Goal: Task Accomplishment & Management: Use online tool/utility

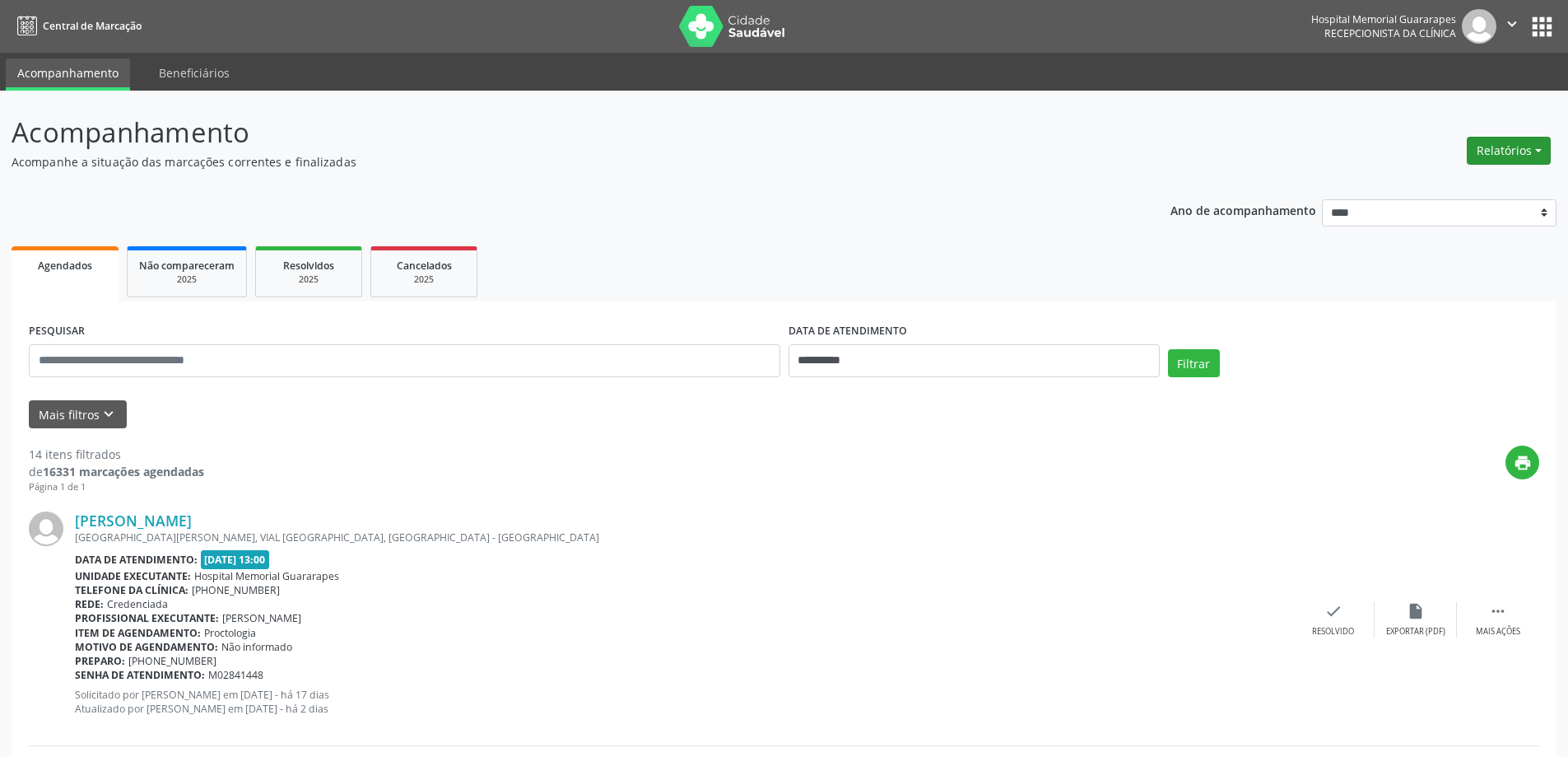
click at [1529, 143] on button "Relatórios" at bounding box center [1508, 150] width 84 height 28
click at [1440, 192] on link "Agendamentos" at bounding box center [1463, 187] width 177 height 23
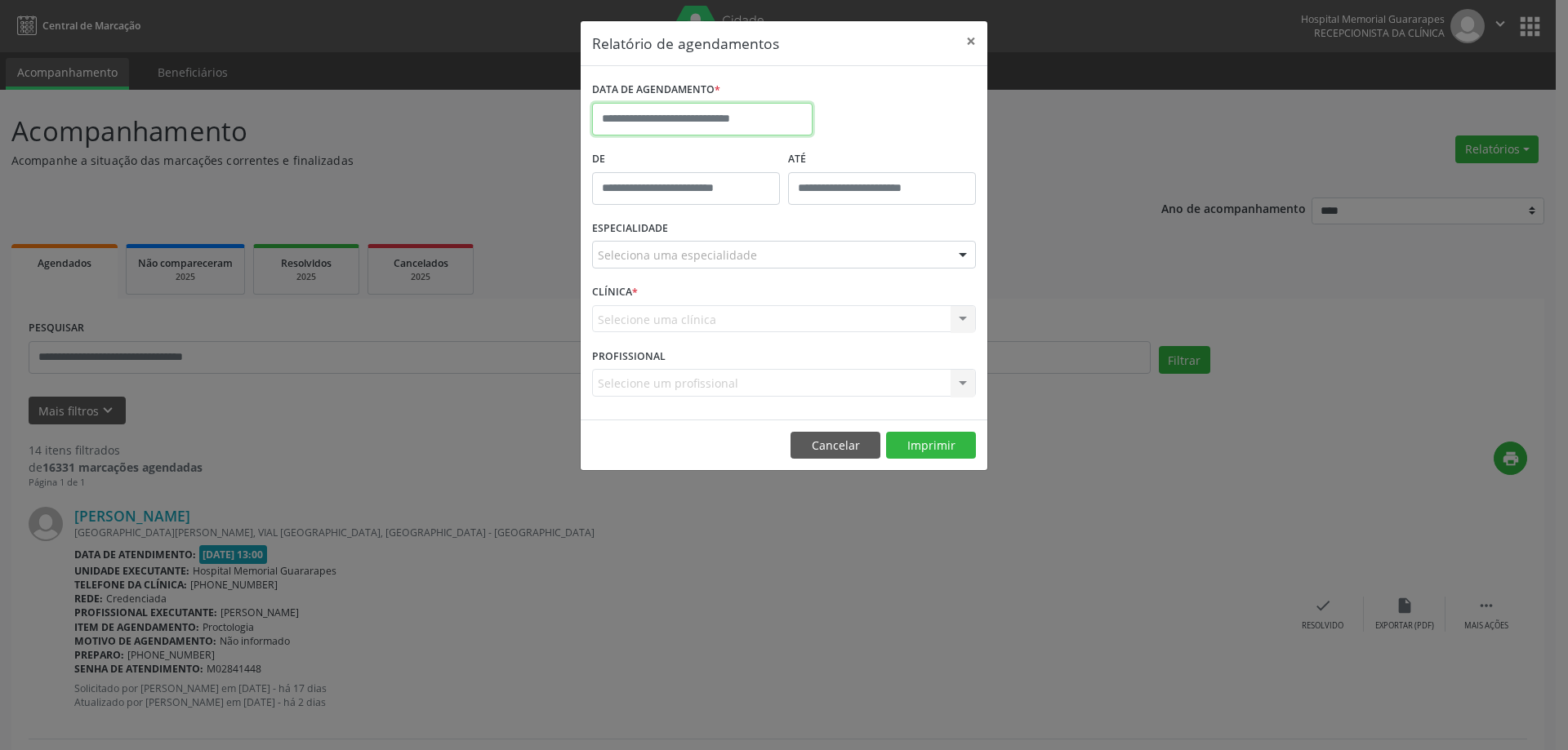
click at [646, 113] on input "text" at bounding box center [702, 119] width 221 height 33
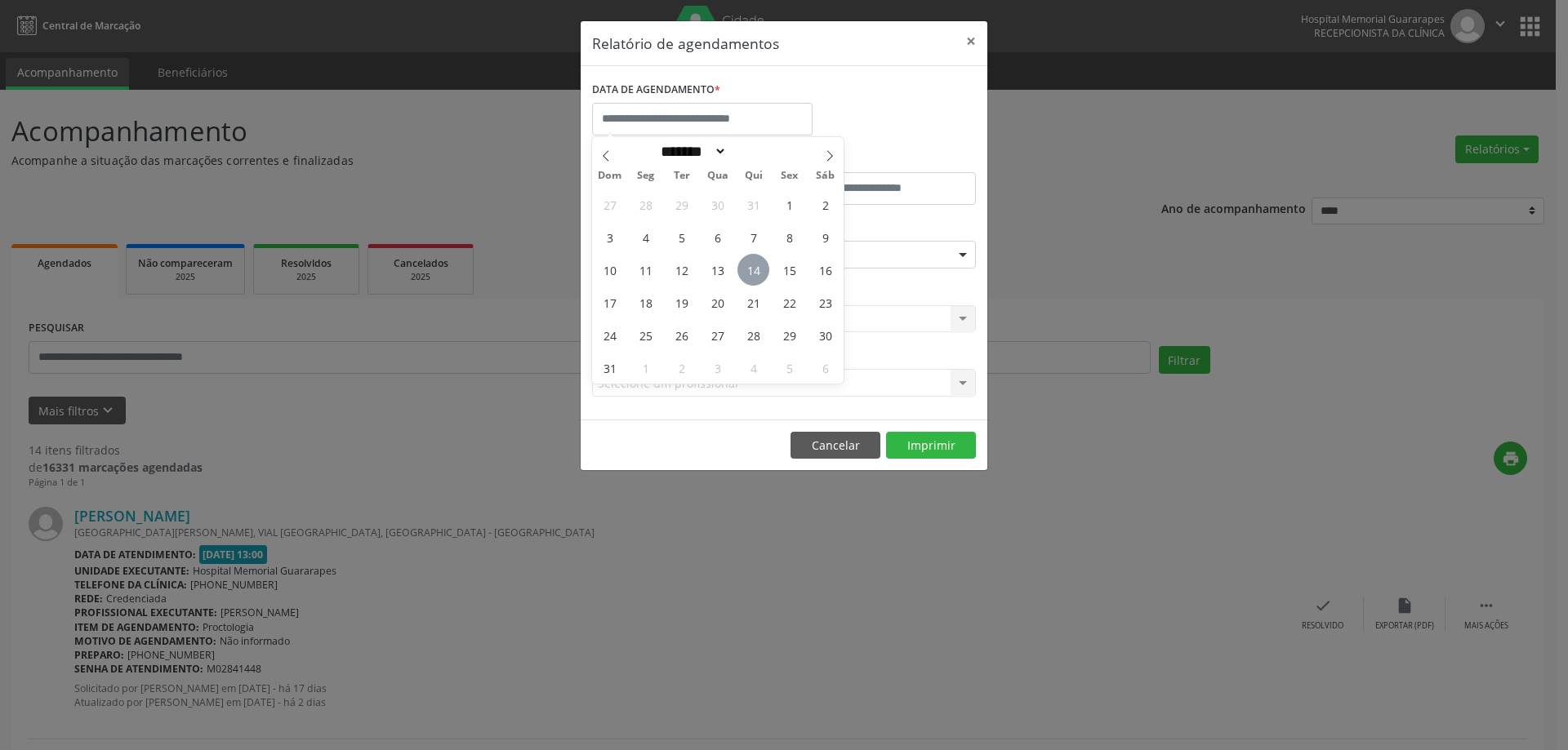
click at [761, 267] on span "14" at bounding box center [753, 270] width 32 height 32
type input "**********"
click at [761, 267] on span "14" at bounding box center [753, 270] width 32 height 32
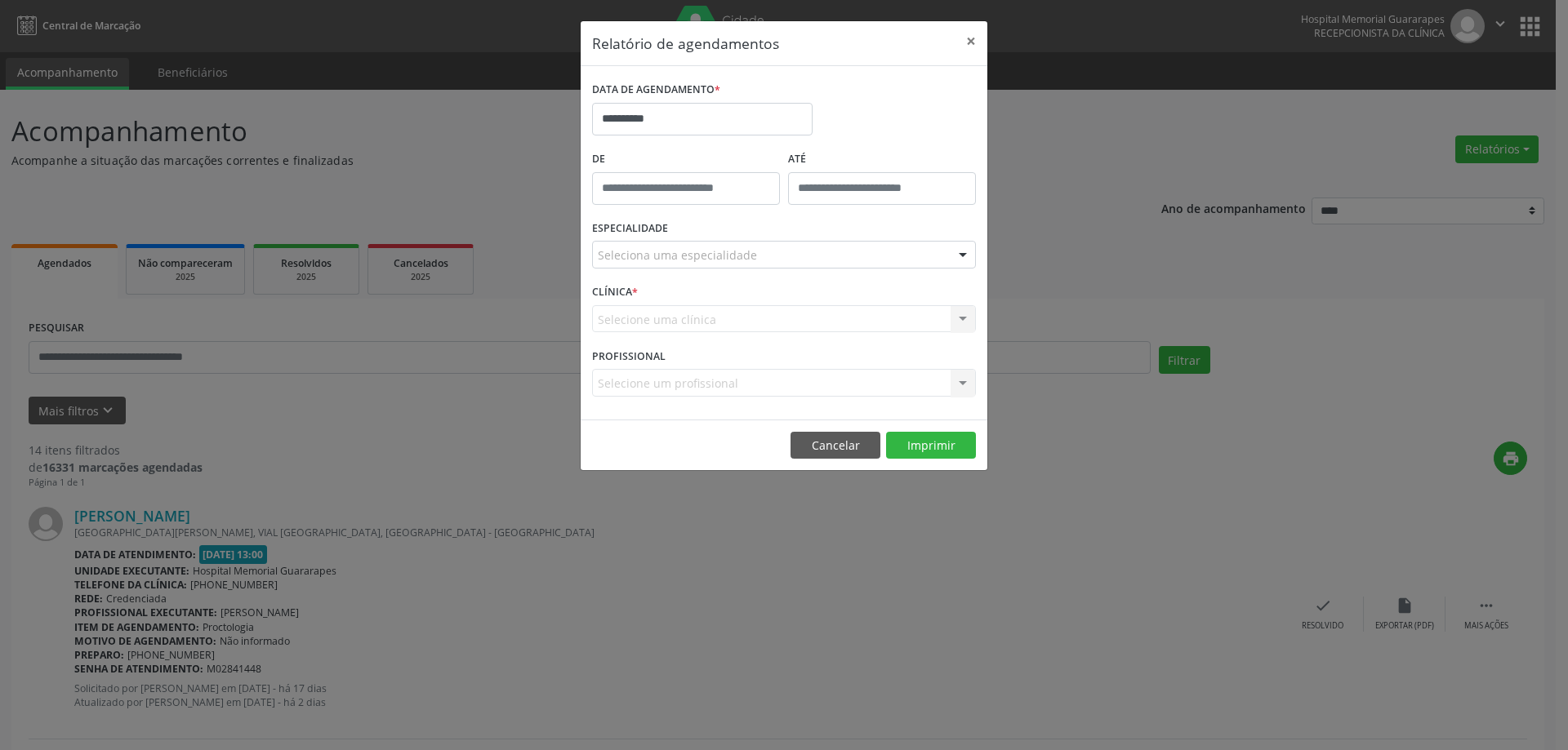
click at [873, 255] on div "Seleciona uma especialidade" at bounding box center [784, 254] width 383 height 28
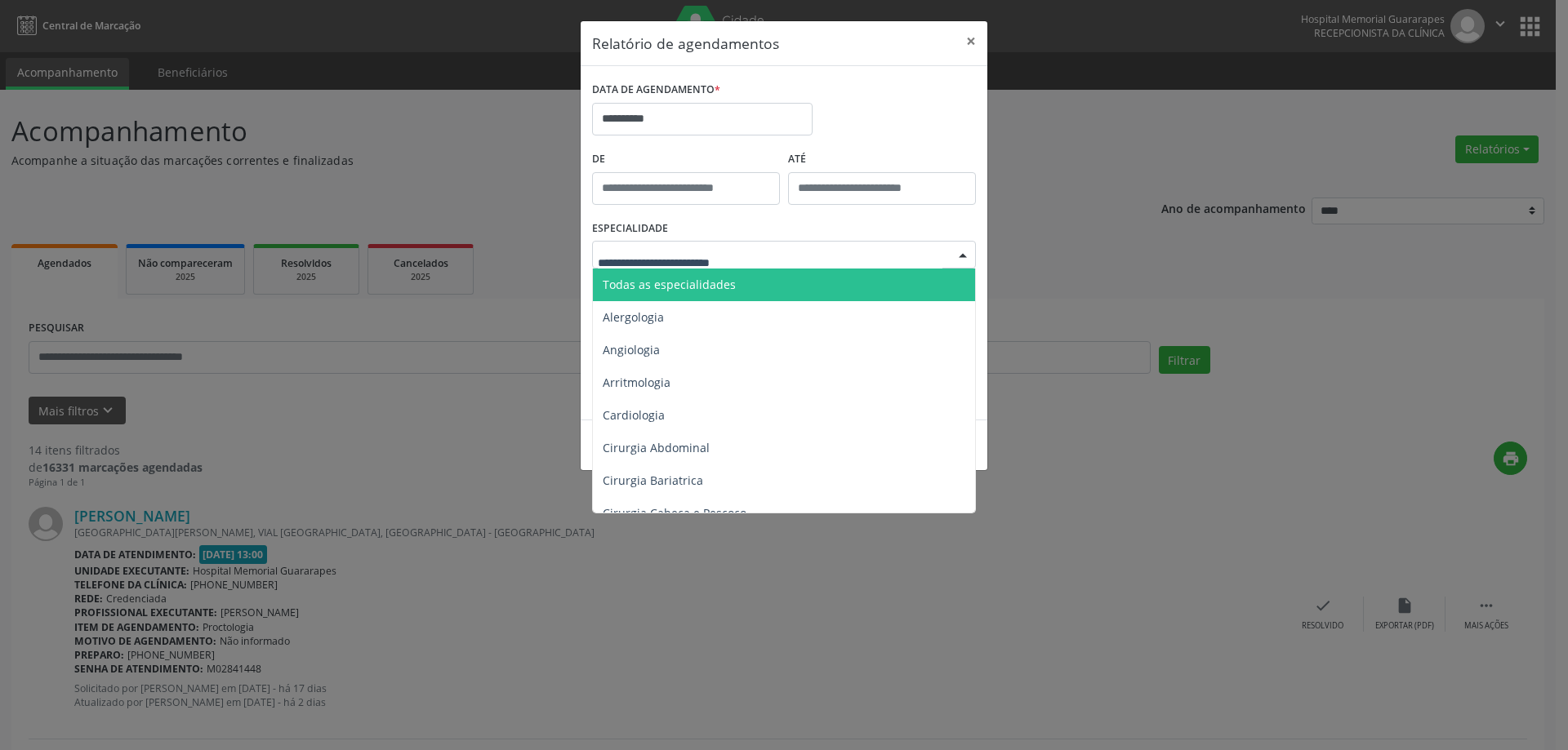
click at [871, 274] on span "Todas as especialidades" at bounding box center [784, 285] width 384 height 33
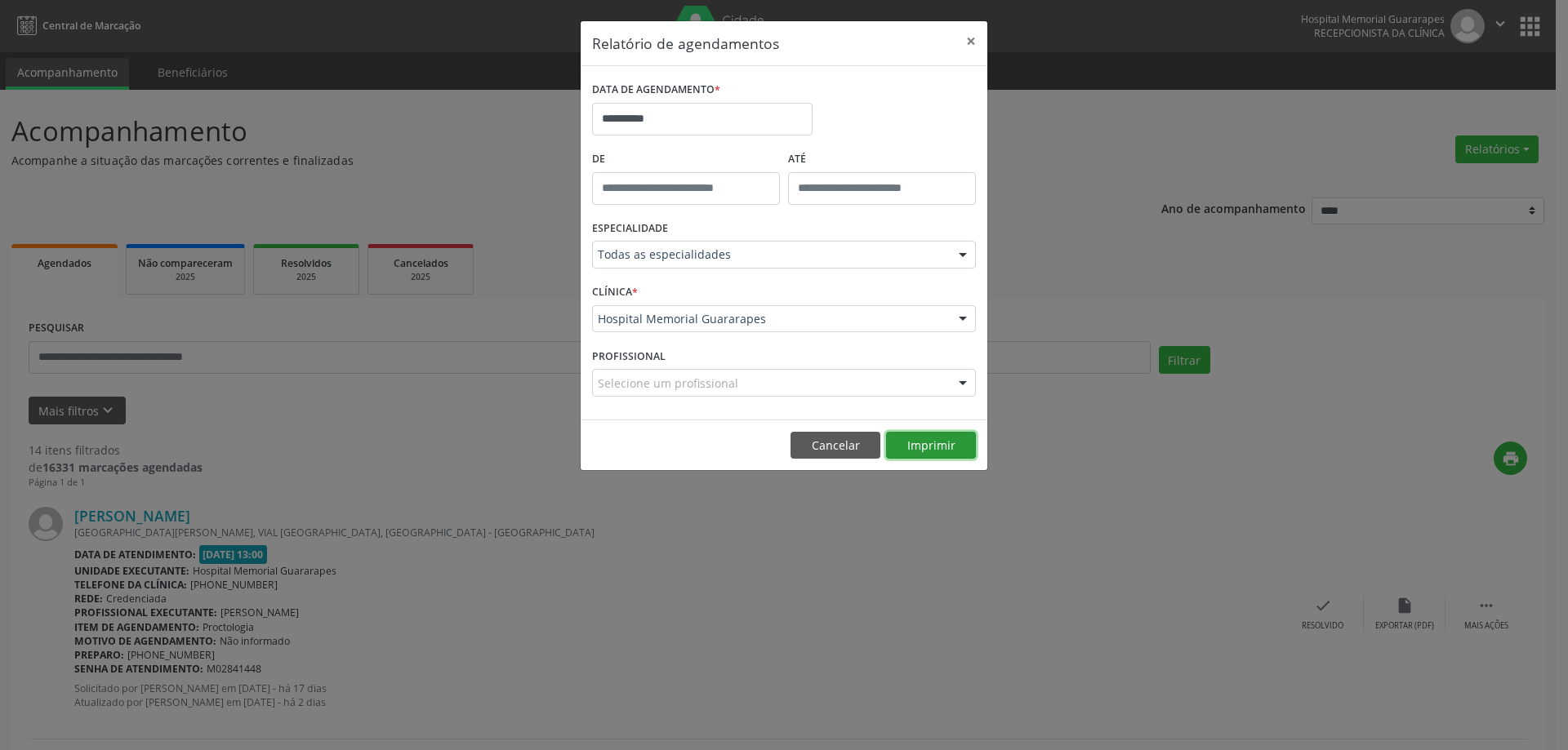
click at [921, 442] on button "Imprimir" at bounding box center [930, 445] width 90 height 28
